Goal: Submit feedback/report problem: Submit feedback/report problem

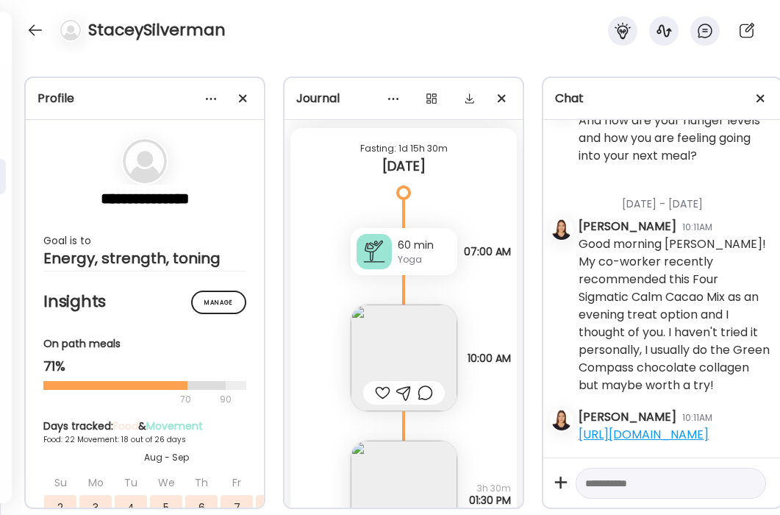
scroll to position [29022, 0]
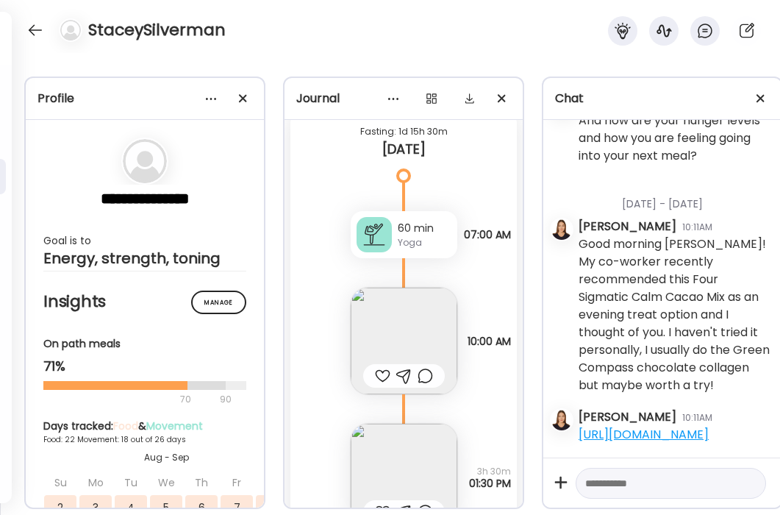
click at [380, 373] on div at bounding box center [382, 376] width 15 height 18
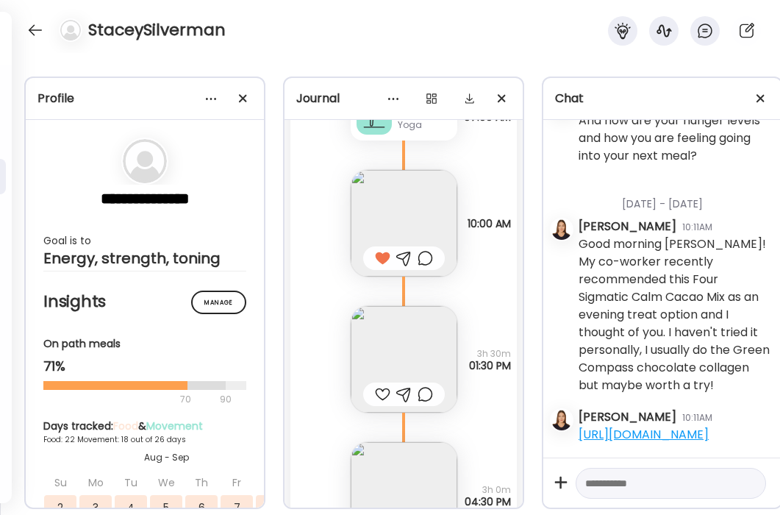
scroll to position [29142, 0]
click at [433, 363] on img at bounding box center [404, 357] width 107 height 107
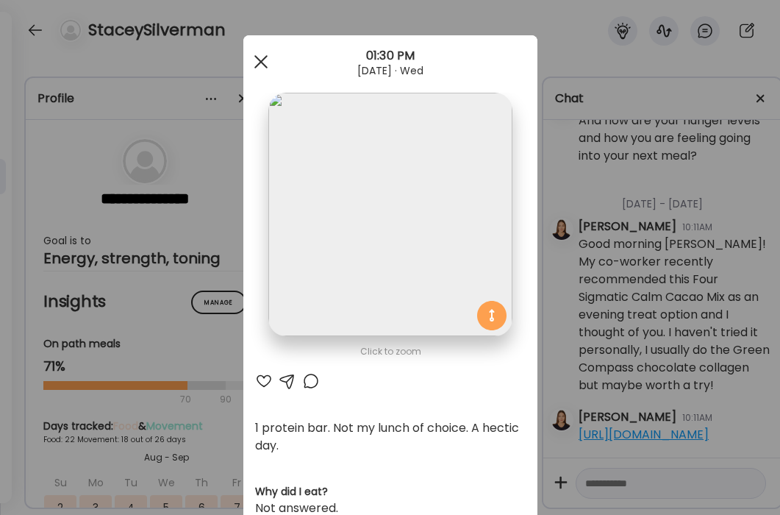
click at [257, 49] on div at bounding box center [260, 61] width 29 height 29
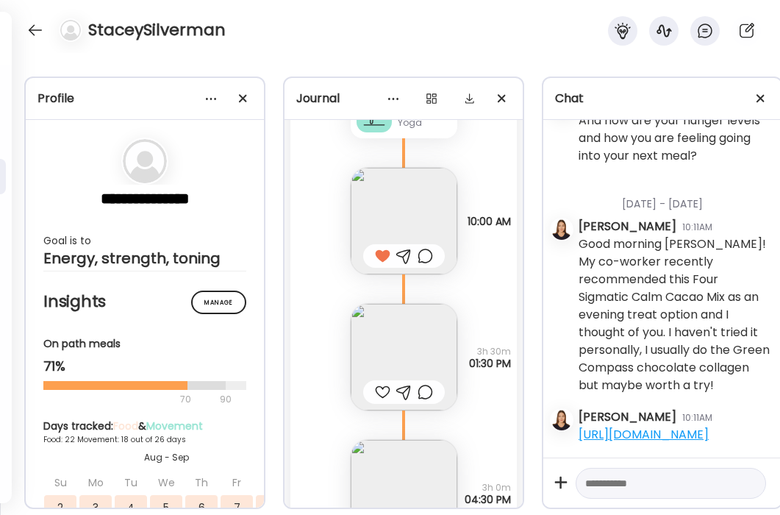
click at [383, 394] on div at bounding box center [382, 392] width 15 height 18
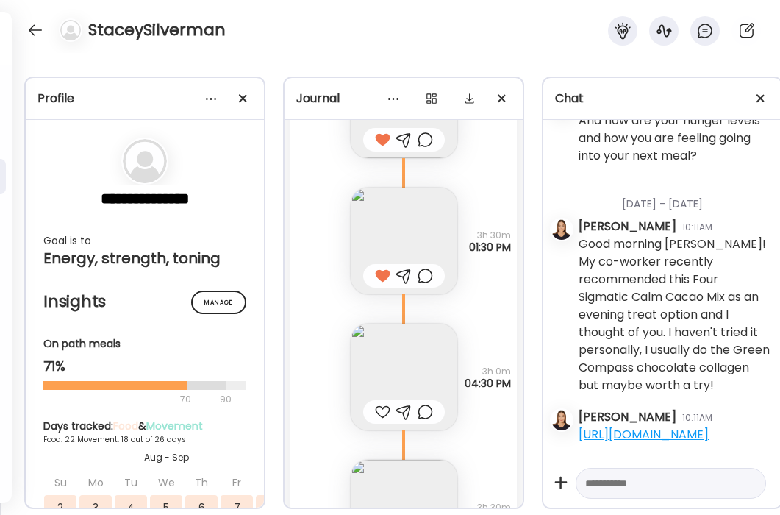
scroll to position [29259, 0]
click at [385, 412] on div at bounding box center [382, 411] width 15 height 18
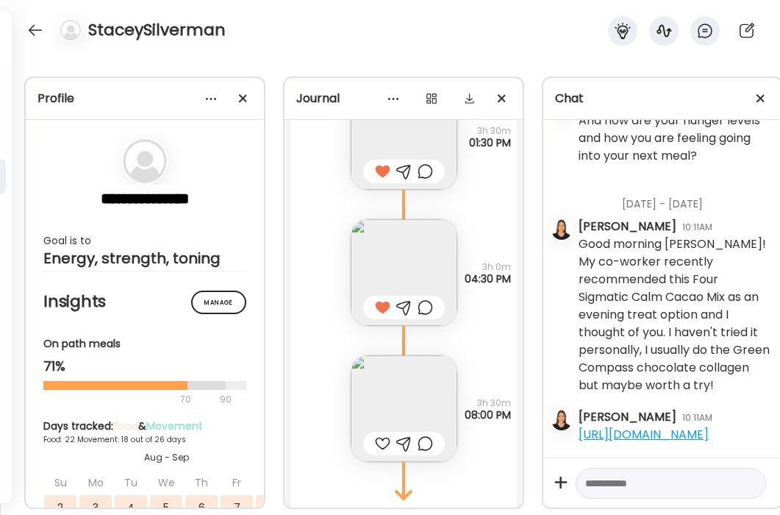
scroll to position [29363, 0]
click at [382, 446] on div at bounding box center [382, 443] width 15 height 18
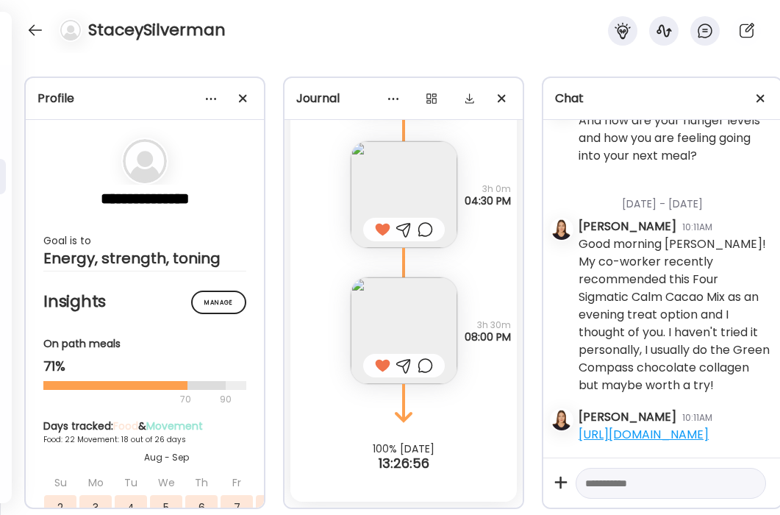
scroll to position [54465, 0]
click at [645, 482] on textarea at bounding box center [657, 483] width 145 height 18
drag, startPoint x: 637, startPoint y: 484, endPoint x: 573, endPoint y: 484, distance: 64.7
click at [573, 484] on div "**********" at bounding box center [662, 482] width 238 height 50
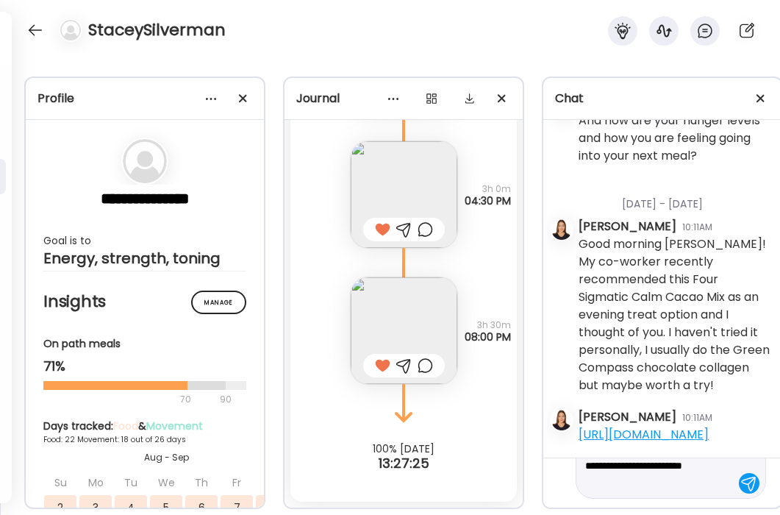
click at [684, 479] on textarea "**********" at bounding box center [657, 465] width 145 height 53
type textarea "**********"
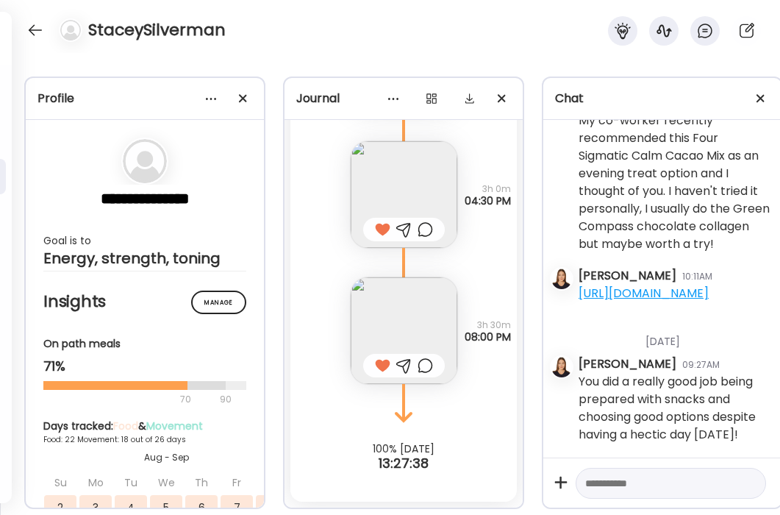
scroll to position [54606, 0]
